Goal: Transaction & Acquisition: Purchase product/service

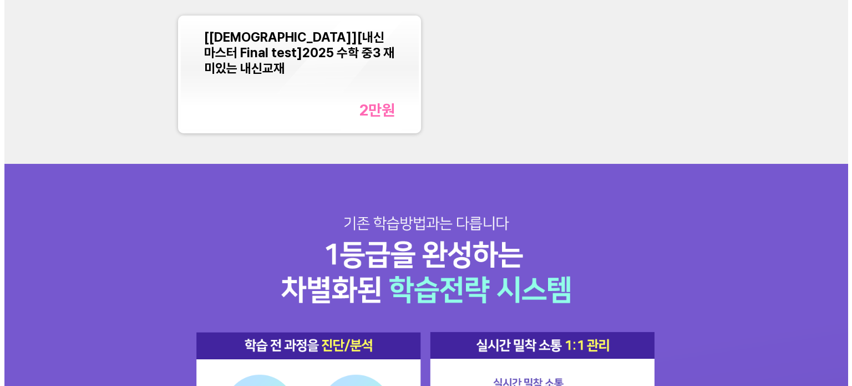
scroll to position [277, 0]
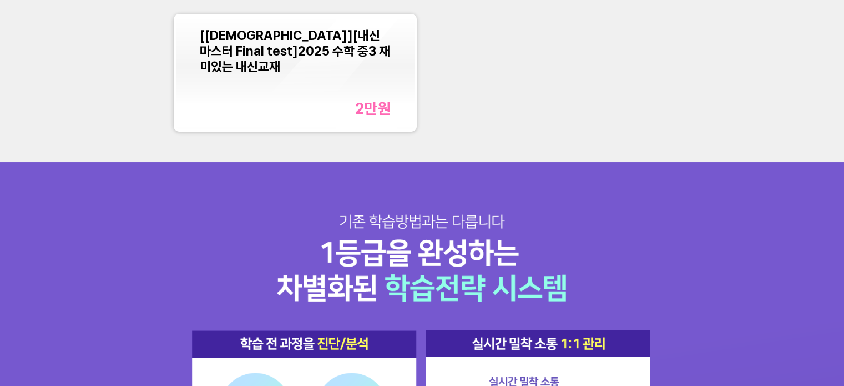
click at [247, 38] on font "[[DEMOGRAPHIC_DATA]][내신마스터 Final test]2025 수학 중3 재미있는 내신교재" at bounding box center [295, 51] width 190 height 47
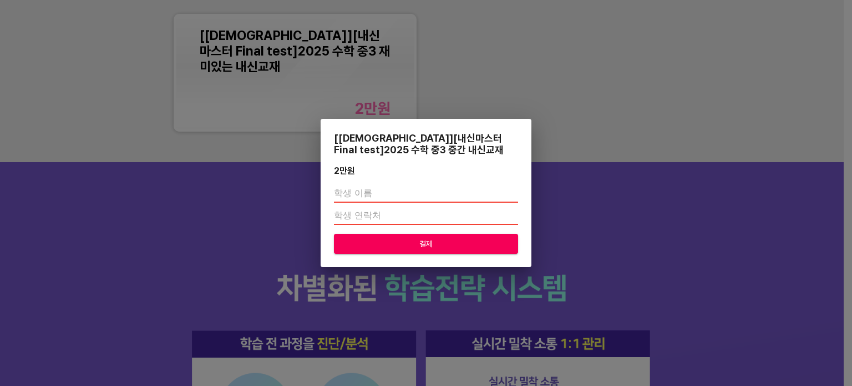
click at [382, 191] on input "text" at bounding box center [426, 194] width 184 height 18
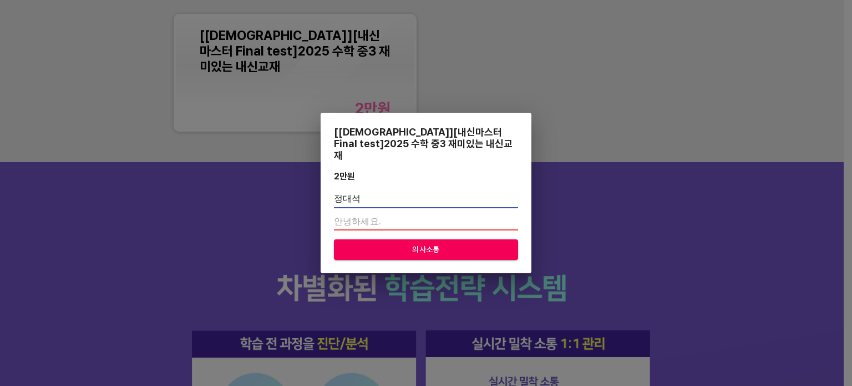
type input "정대석"
click at [409, 214] on input "number" at bounding box center [426, 221] width 184 height 18
click at [513, 219] on input "-1" at bounding box center [426, 221] width 184 height 18
type input "0"
click at [513, 212] on input "0" at bounding box center [426, 221] width 184 height 18
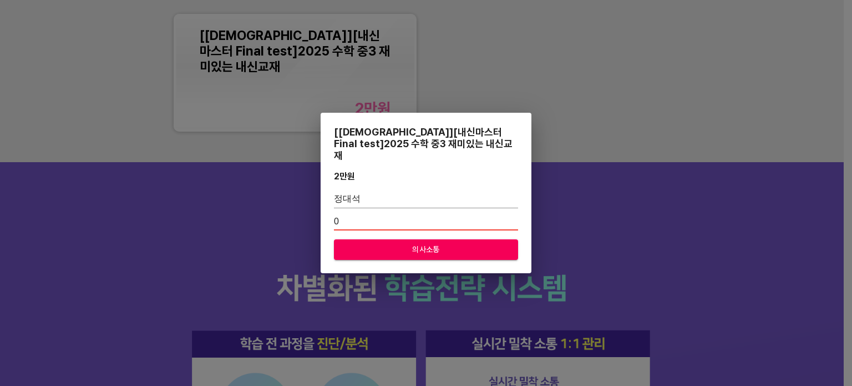
click at [453, 219] on input "0" at bounding box center [426, 221] width 184 height 18
click at [434, 191] on input "정대석" at bounding box center [426, 199] width 184 height 18
click at [397, 215] on input "0" at bounding box center [426, 221] width 184 height 18
click at [395, 190] on input "정대석" at bounding box center [426, 199] width 184 height 18
type input "정"
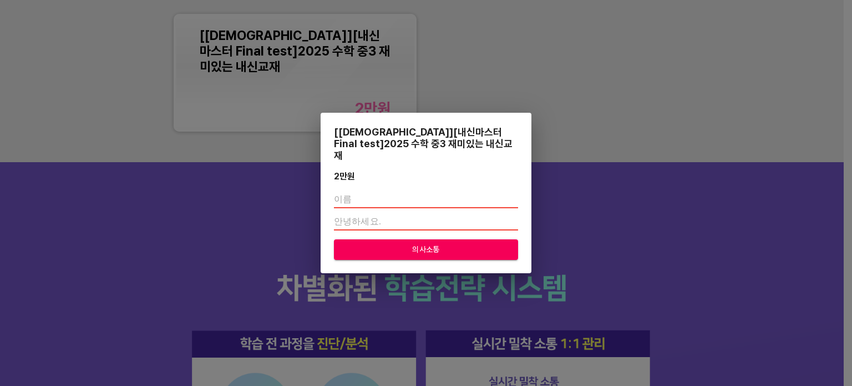
click at [415, 200] on input "text" at bounding box center [426, 199] width 184 height 18
type input "w"
type input "정대석"
click at [450, 242] on span "의사소통" at bounding box center [426, 249] width 166 height 14
click at [372, 212] on input "number" at bounding box center [426, 221] width 184 height 18
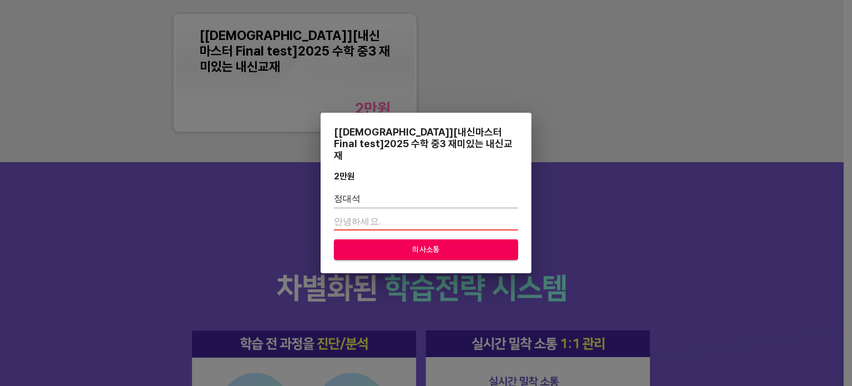
type input "01094548043"
click at [477, 256] on div "[교재][내신마스터 Final test]2025 수학 중3 재미있는 내신교재 2만 원 정대석 01094548043 의사소통" at bounding box center [426, 193] width 211 height 160
click at [415, 219] on input "01094548043" at bounding box center [426, 221] width 184 height 18
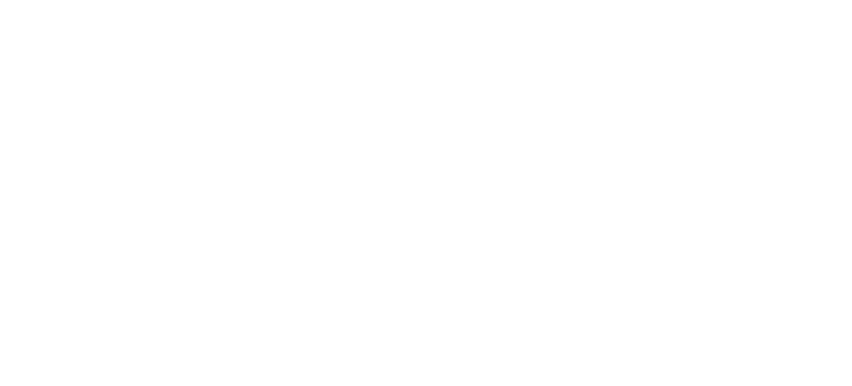
scroll to position [0, 0]
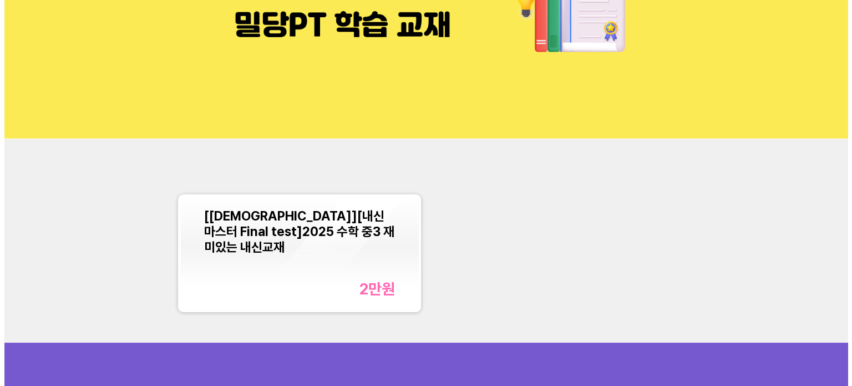
scroll to position [185, 0]
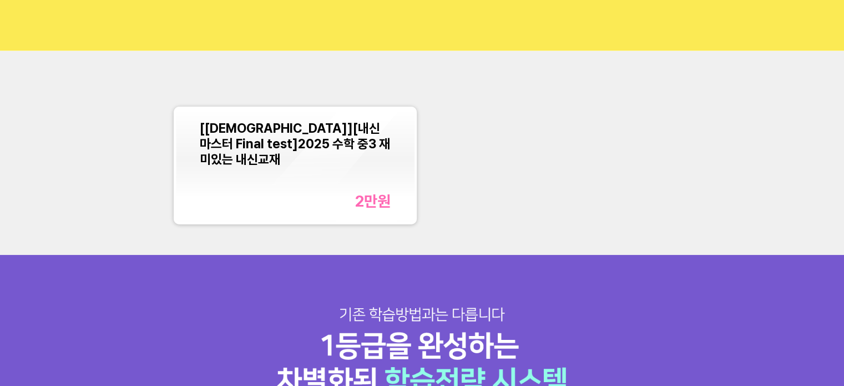
click at [329, 143] on font "[[DEMOGRAPHIC_DATA]][내신마스터 Final test]2025 수학 중3 재미있는 내신교재" at bounding box center [295, 143] width 190 height 47
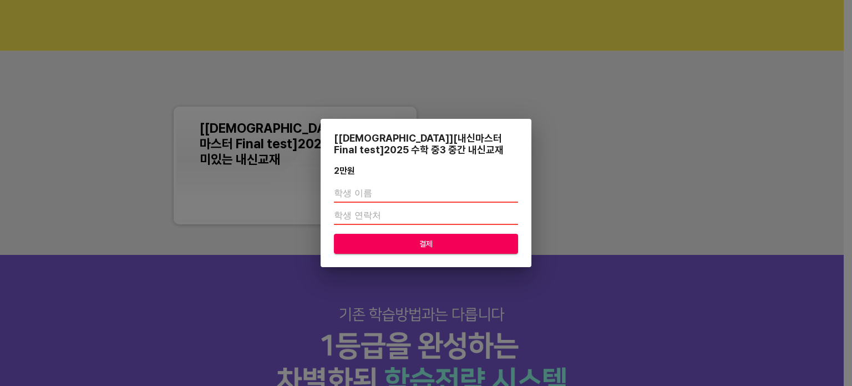
click at [386, 192] on input "text" at bounding box center [426, 194] width 184 height 18
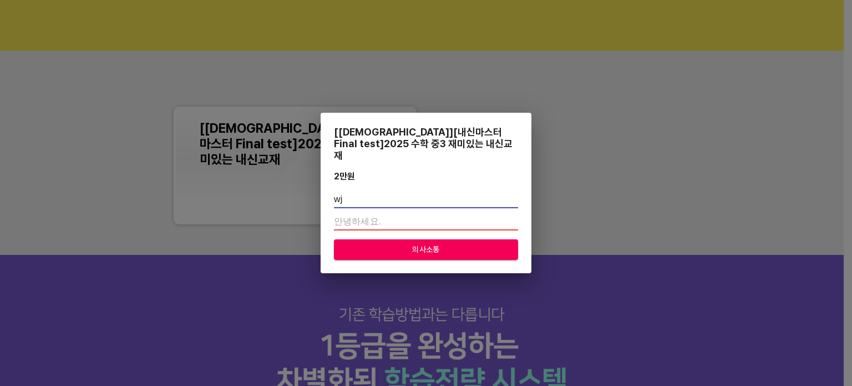
type input "w"
type input "정대석"
drag, startPoint x: 404, startPoint y: 218, endPoint x: 562, endPoint y: 222, distance: 158.7
click at [404, 218] on input "number" at bounding box center [426, 221] width 184 height 18
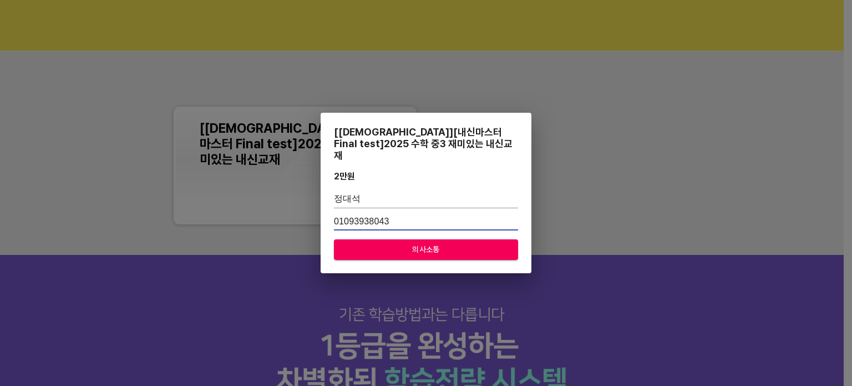
type input "01093938043"
click at [429, 245] on font "의사소통" at bounding box center [426, 249] width 28 height 9
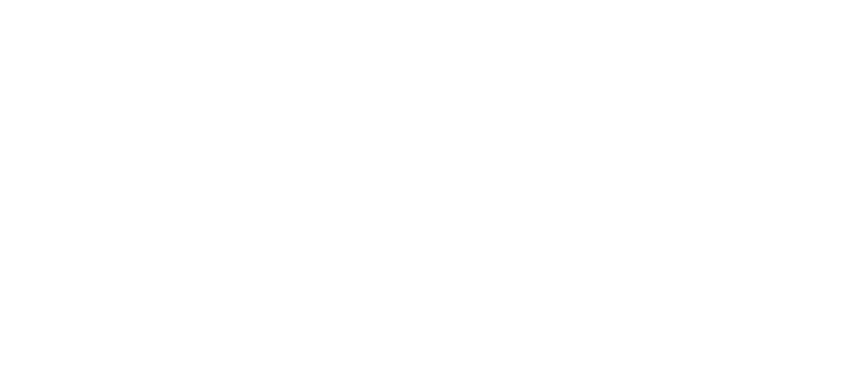
scroll to position [0, 0]
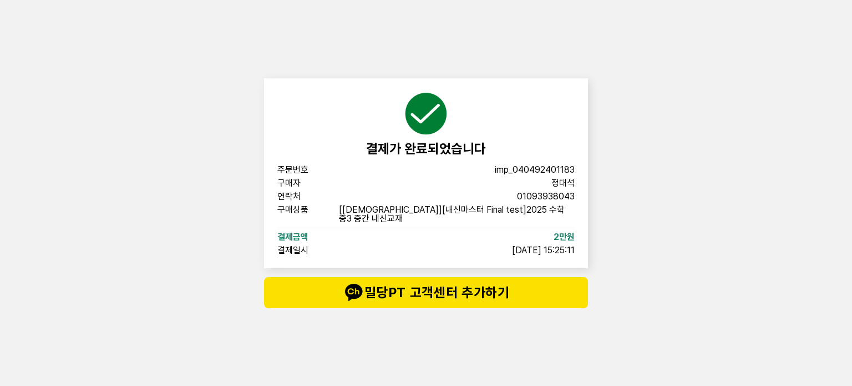
click at [427, 307] on div "결제가 완료되었습니다 주문번호 imp_[PHONE_NUMBER] 구매자 정대석 연락처 01093938043 구매상품 [교재][내신마스터 Fin…" at bounding box center [426, 193] width 333 height 386
